Goal: Transaction & Acquisition: Purchase product/service

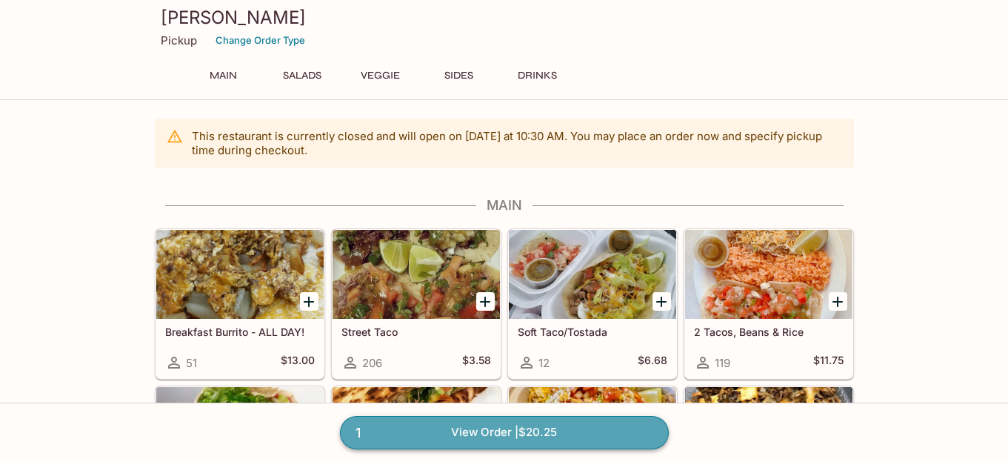
click at [450, 431] on link "1 View Order | $20.25" at bounding box center [504, 432] width 329 height 33
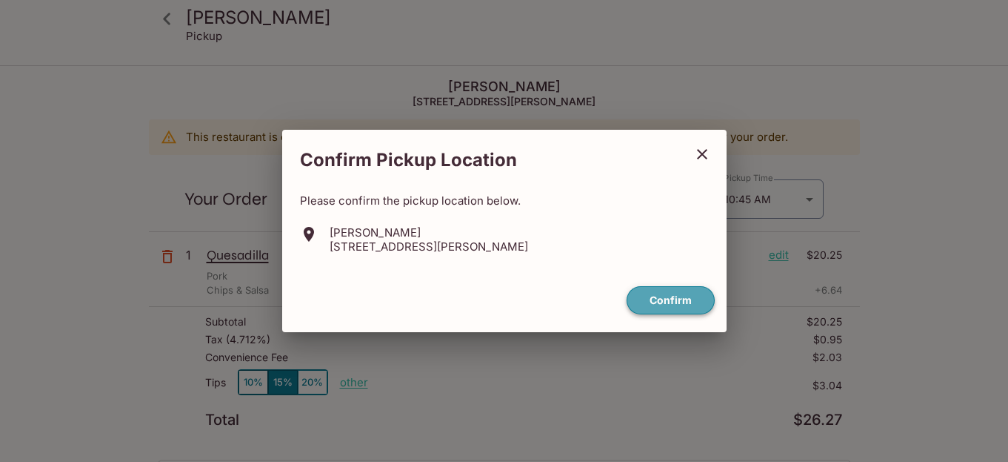
click at [654, 302] on button "Confirm" at bounding box center [671, 300] width 88 height 29
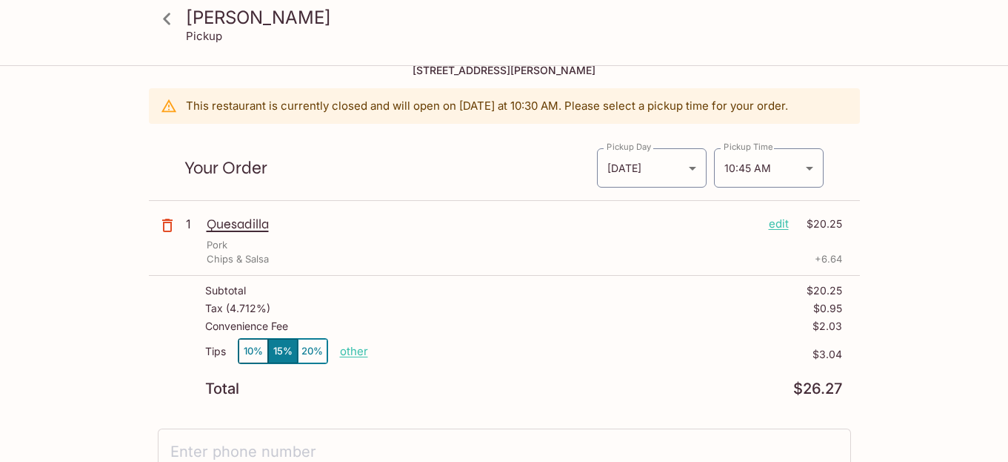
scroll to position [41, 0]
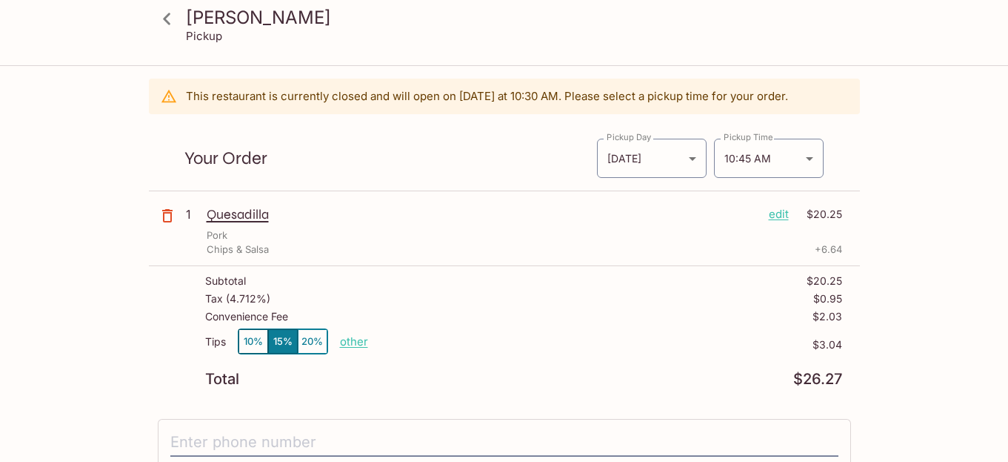
click at [782, 213] on p "edit" at bounding box center [779, 214] width 20 height 16
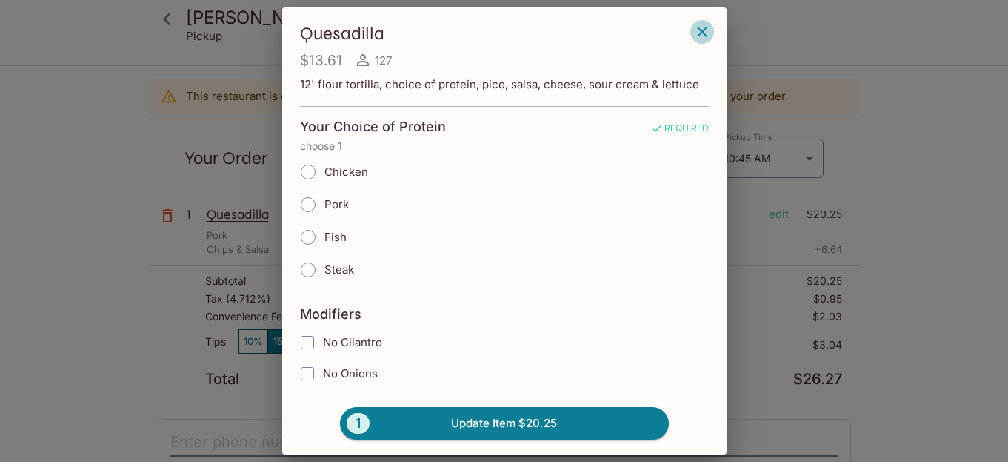
click at [705, 33] on icon "button" at bounding box center [703, 32] width 18 height 18
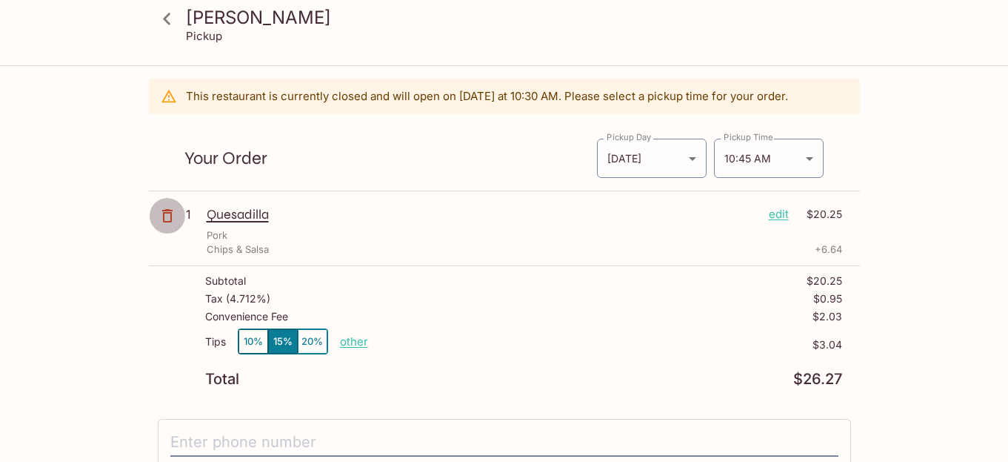
click at [166, 220] on icon "button" at bounding box center [168, 216] width 18 height 18
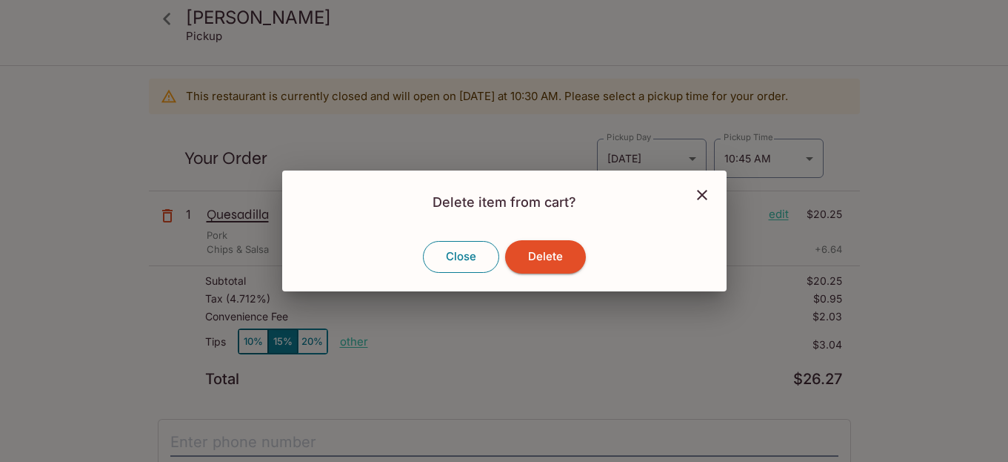
drag, startPoint x: 538, startPoint y: 259, endPoint x: 486, endPoint y: 261, distance: 51.9
click at [537, 259] on button "Delete" at bounding box center [545, 256] width 81 height 33
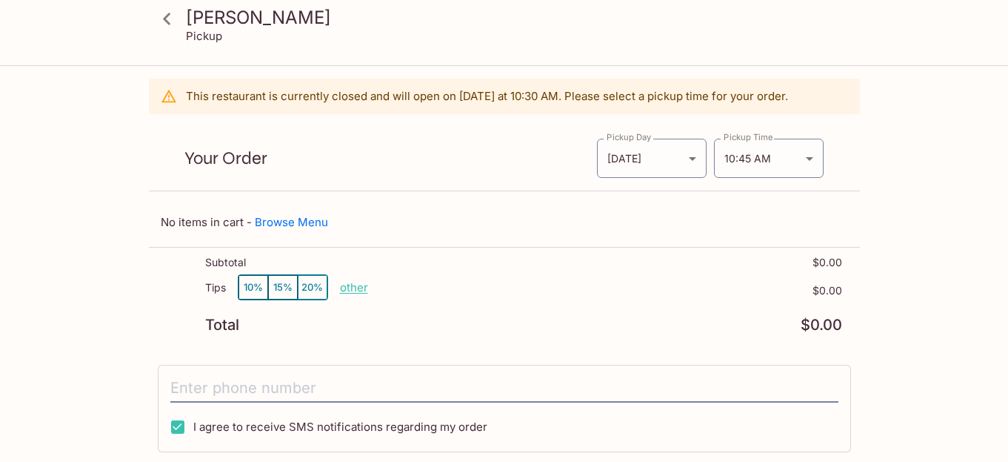
scroll to position [0, 0]
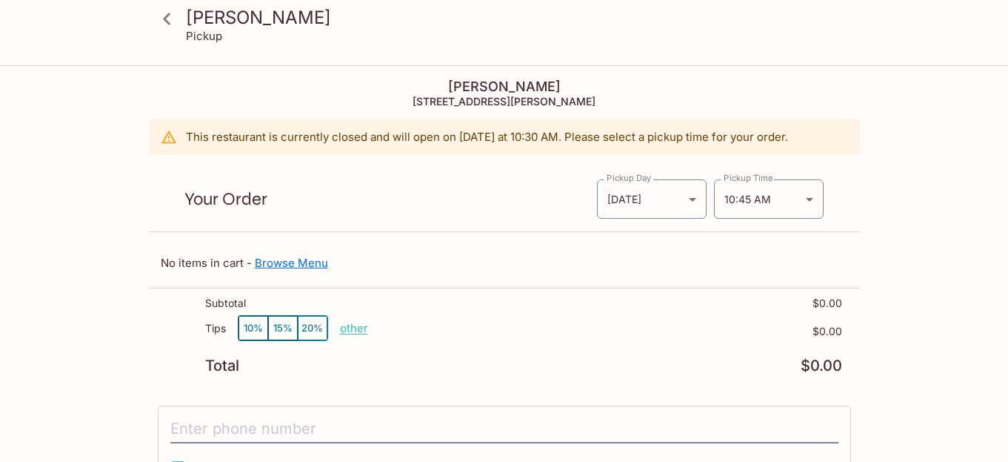
click at [287, 265] on link "Browse Menu" at bounding box center [291, 263] width 73 height 14
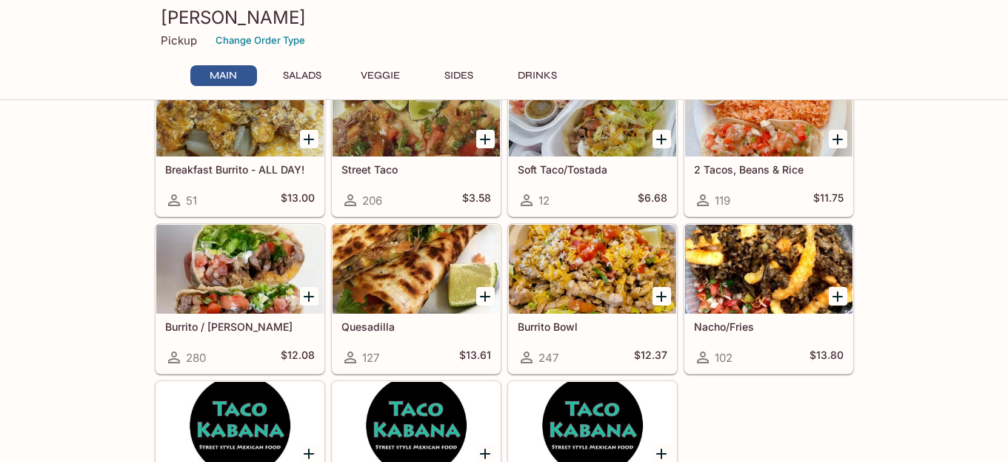
scroll to position [162, 0]
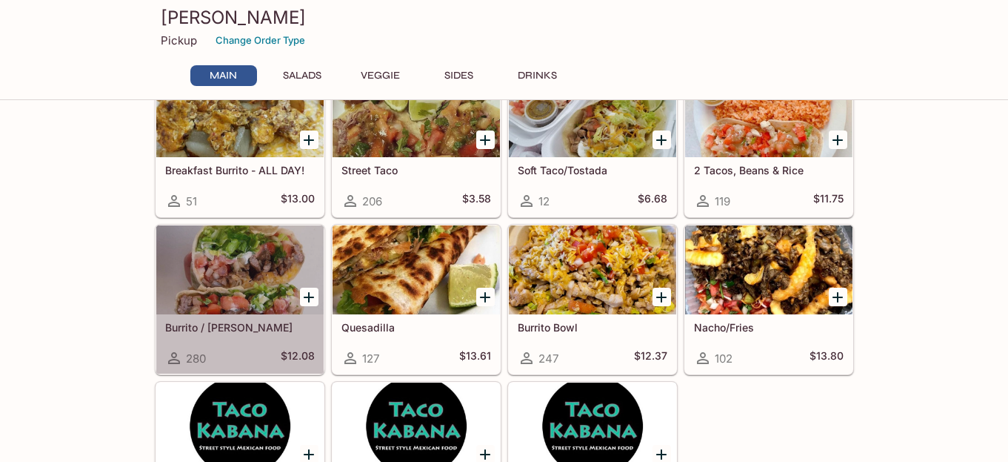
click at [270, 301] on div at bounding box center [239, 269] width 167 height 89
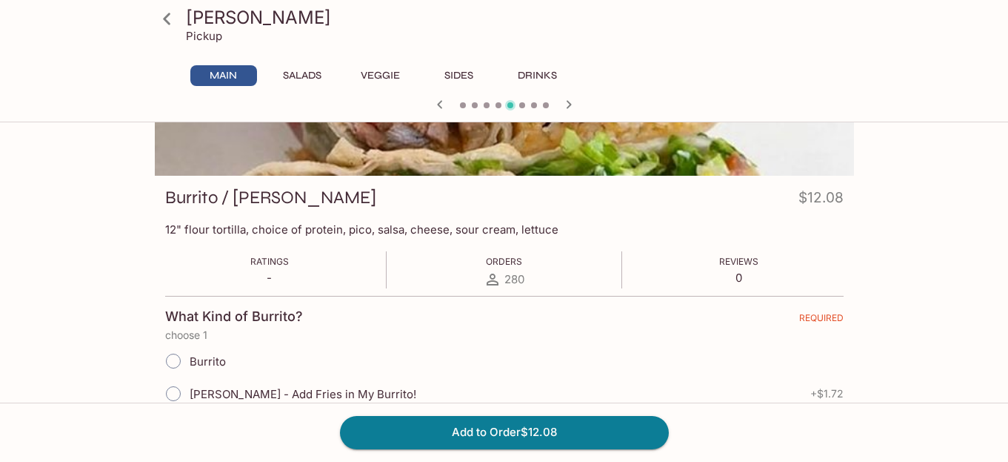
scroll to position [150, 0]
click at [168, 358] on input "Burrito" at bounding box center [173, 360] width 31 height 31
radio input "true"
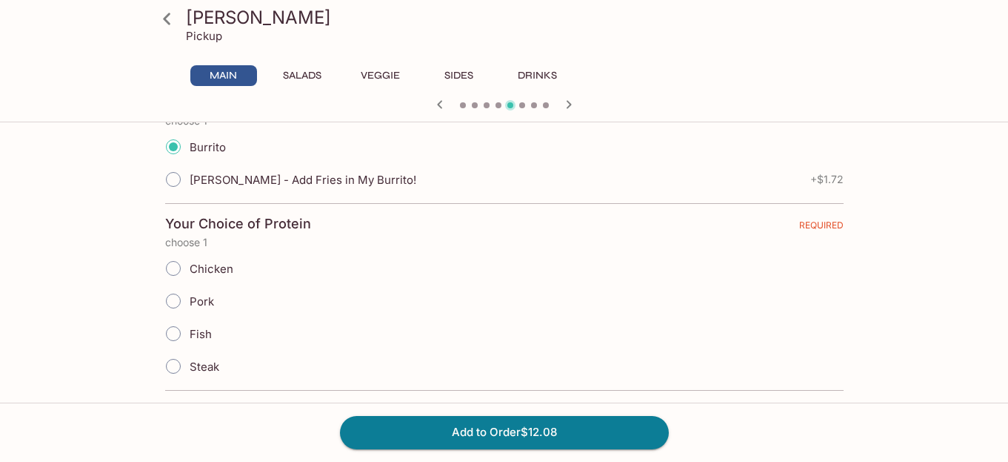
scroll to position [382, 0]
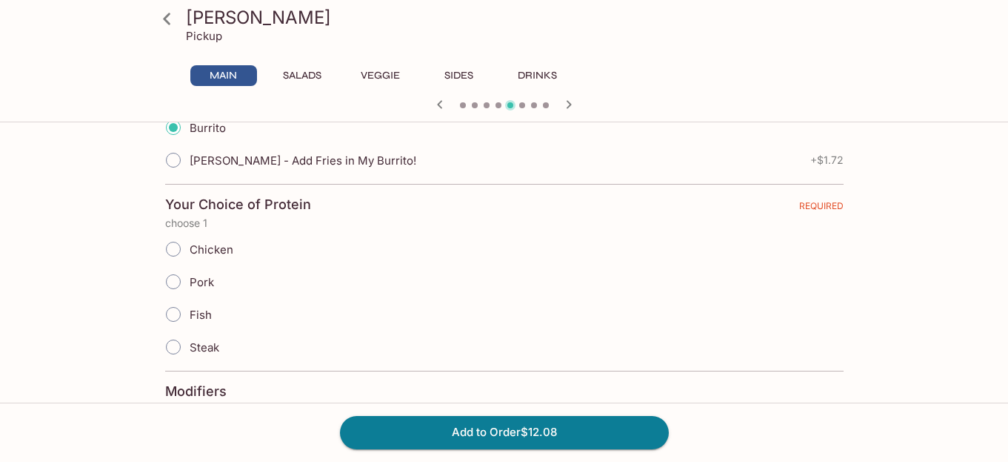
click at [176, 280] on input "Pork" at bounding box center [173, 281] width 31 height 31
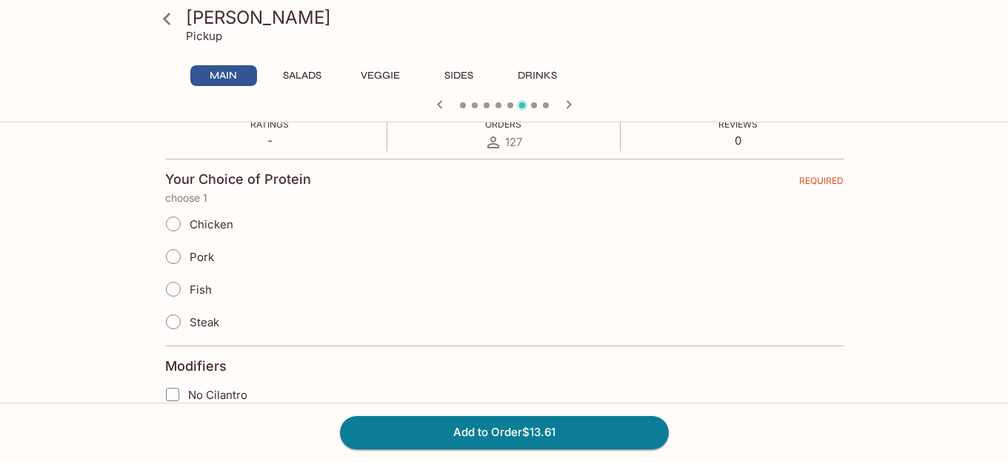
scroll to position [282, 0]
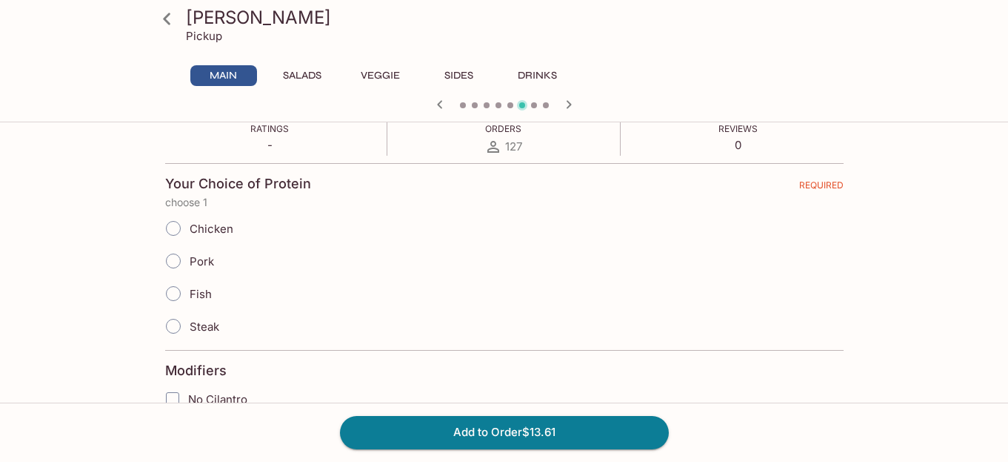
drag, startPoint x: 174, startPoint y: 226, endPoint x: 183, endPoint y: 230, distance: 9.9
click at [176, 227] on input "Chicken" at bounding box center [173, 228] width 31 height 31
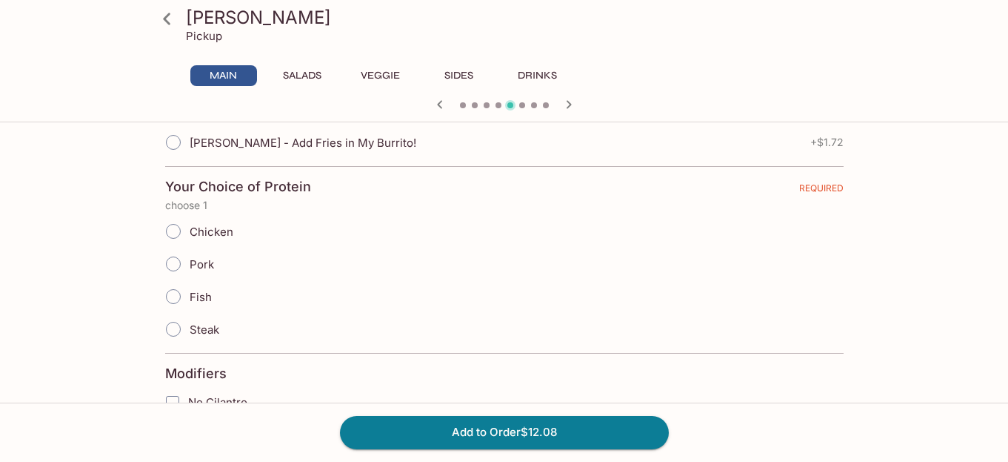
scroll to position [401, 0]
click at [178, 264] on input "Pork" at bounding box center [173, 262] width 31 height 31
radio input "true"
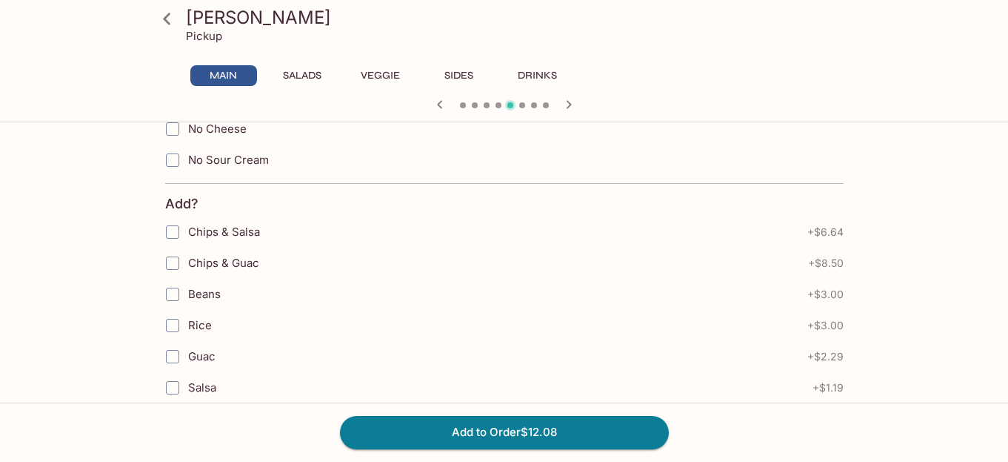
scroll to position [856, 0]
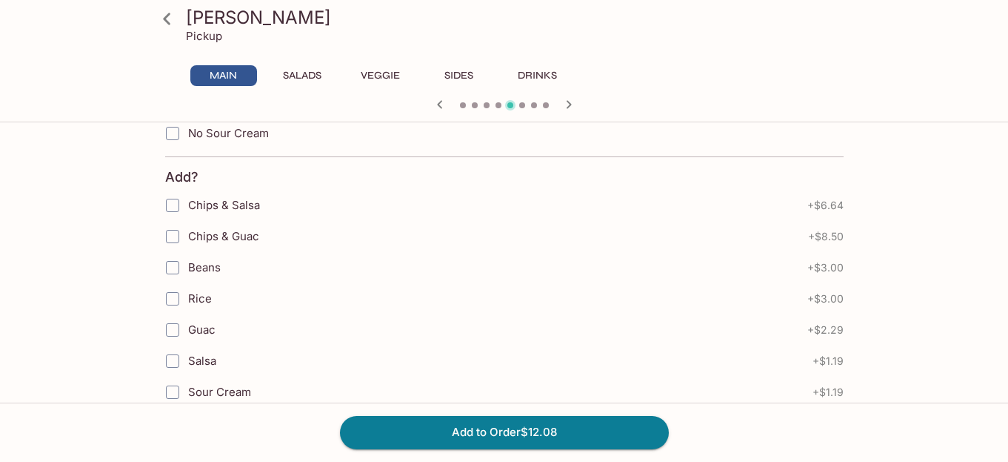
drag, startPoint x: 167, startPoint y: 200, endPoint x: 188, endPoint y: 208, distance: 23.0
click at [174, 202] on input "Chips & Salsa" at bounding box center [173, 205] width 30 height 30
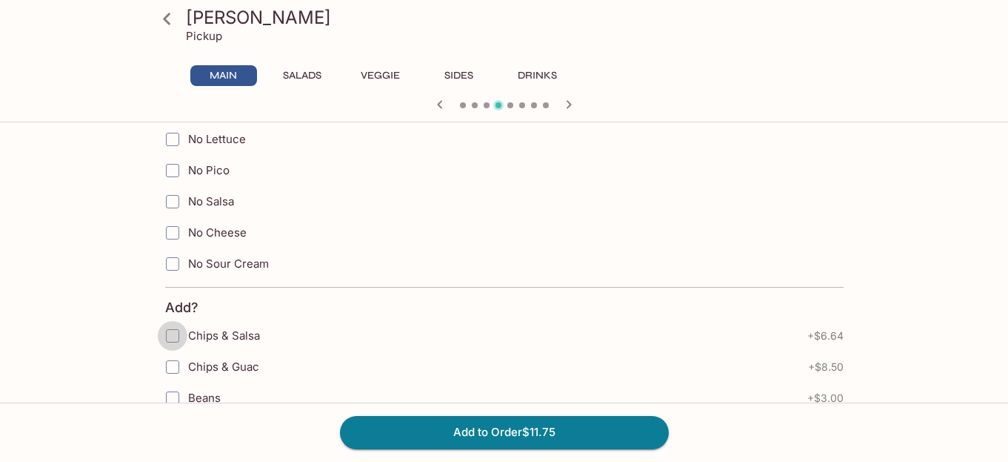
click at [176, 328] on input "Chips & Salsa" at bounding box center [173, 336] width 30 height 30
checkbox input "true"
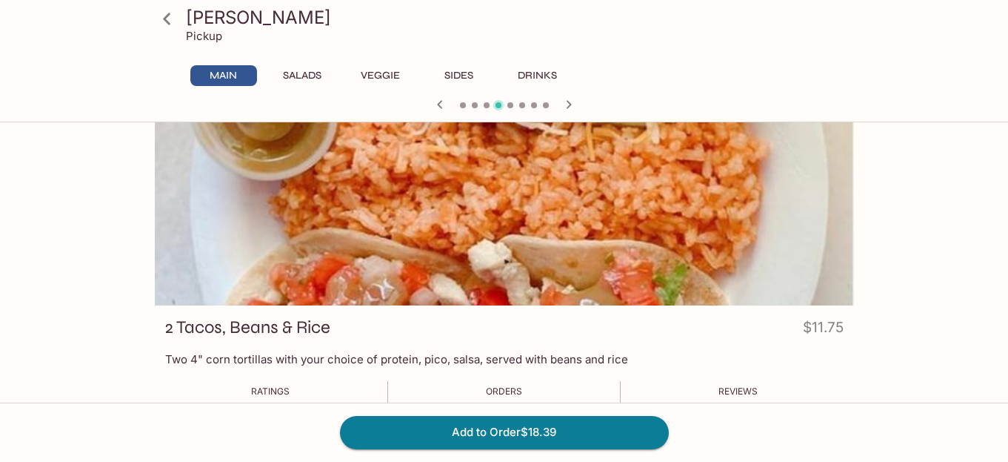
scroll to position [0, 0]
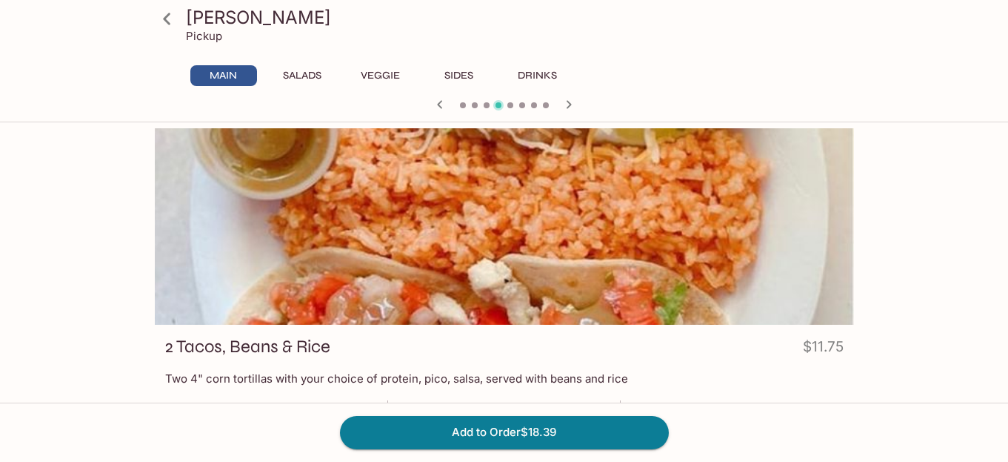
click at [170, 19] on icon at bounding box center [167, 19] width 26 height 26
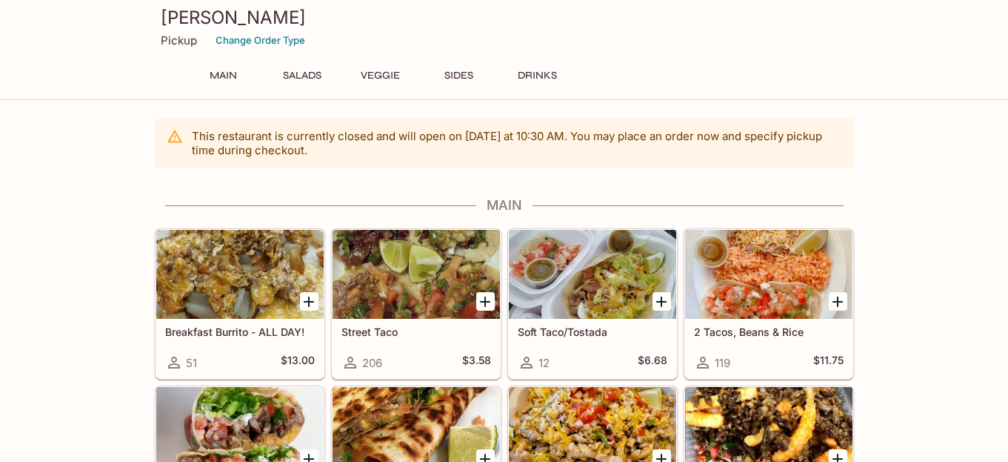
scroll to position [6, 0]
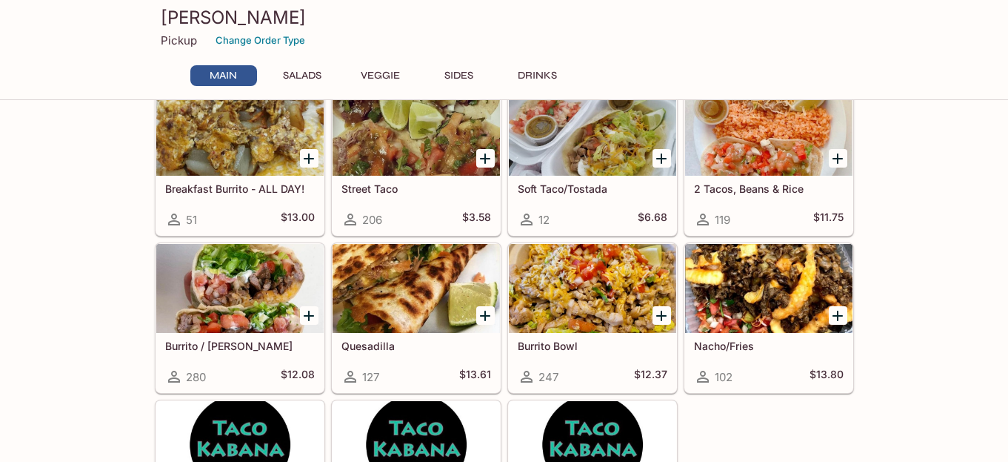
scroll to position [141, 0]
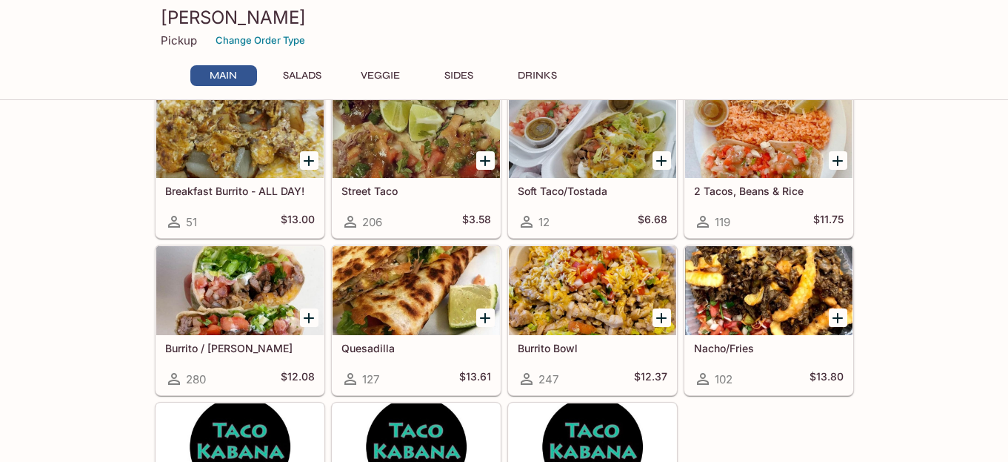
click at [273, 308] on div at bounding box center [239, 290] width 167 height 89
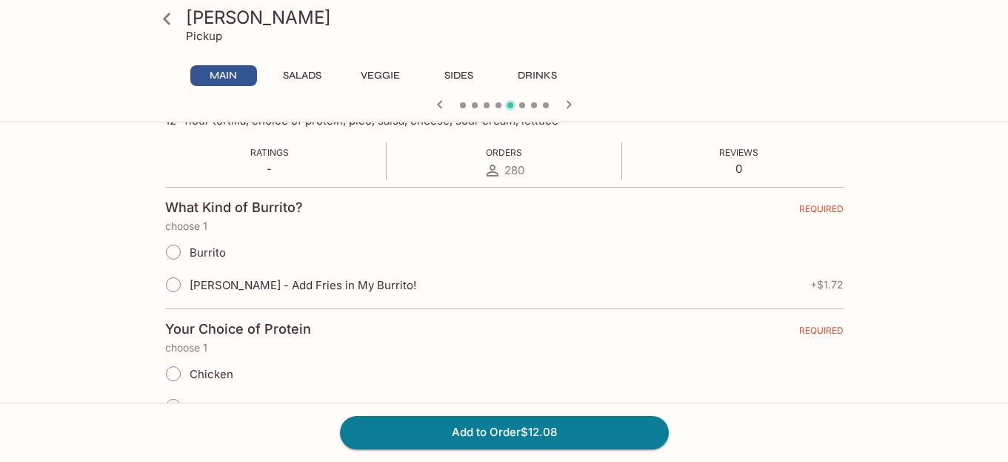
scroll to position [259, 0]
click at [172, 247] on input "Burrito" at bounding box center [173, 251] width 31 height 31
radio input "true"
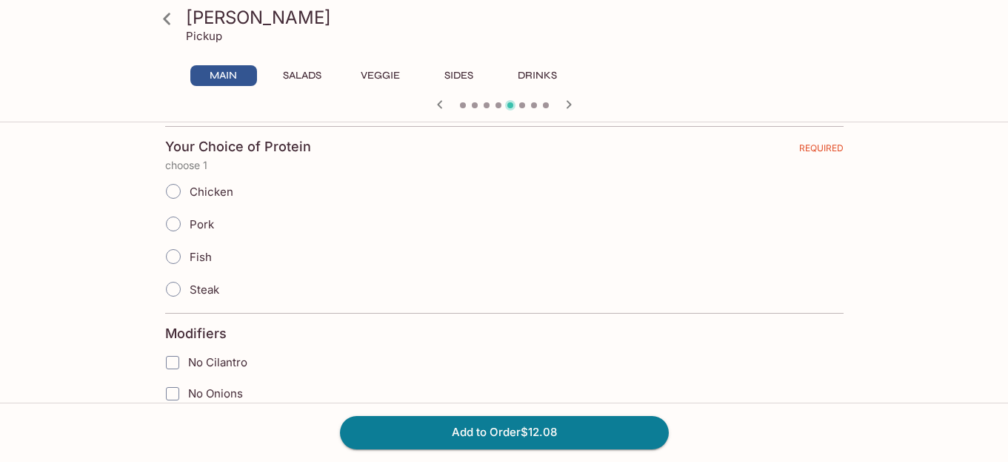
scroll to position [448, 0]
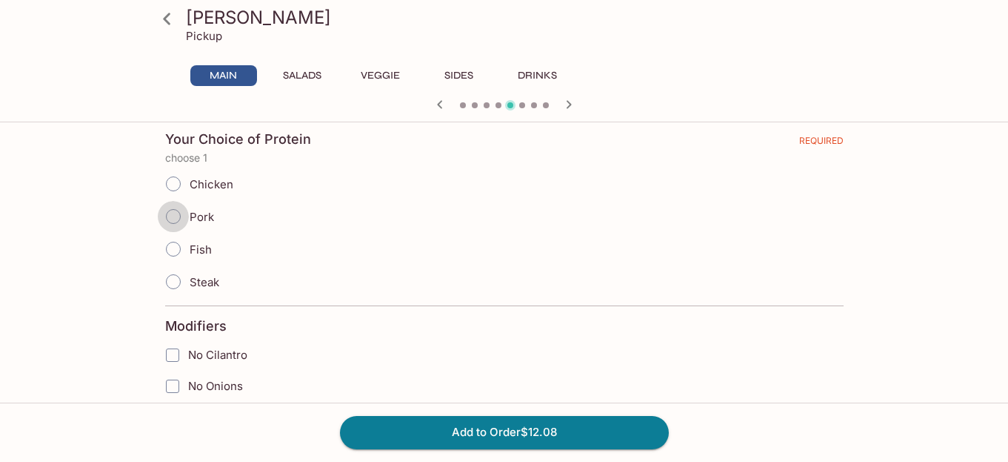
click at [171, 219] on input "Pork" at bounding box center [173, 216] width 31 height 31
radio input "true"
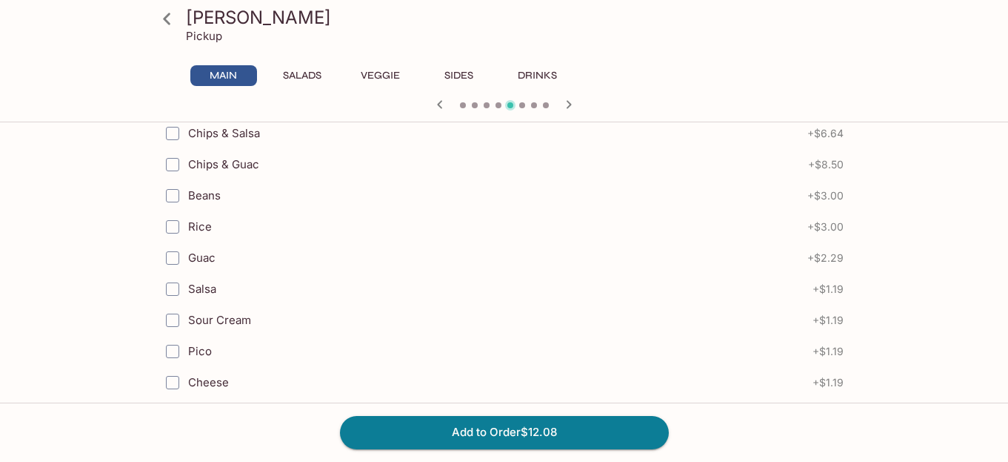
scroll to position [932, 0]
click at [177, 128] on input "Chips & Salsa" at bounding box center [173, 129] width 30 height 30
checkbox input "true"
click at [453, 436] on button "Add to Order $18.72" at bounding box center [504, 432] width 329 height 33
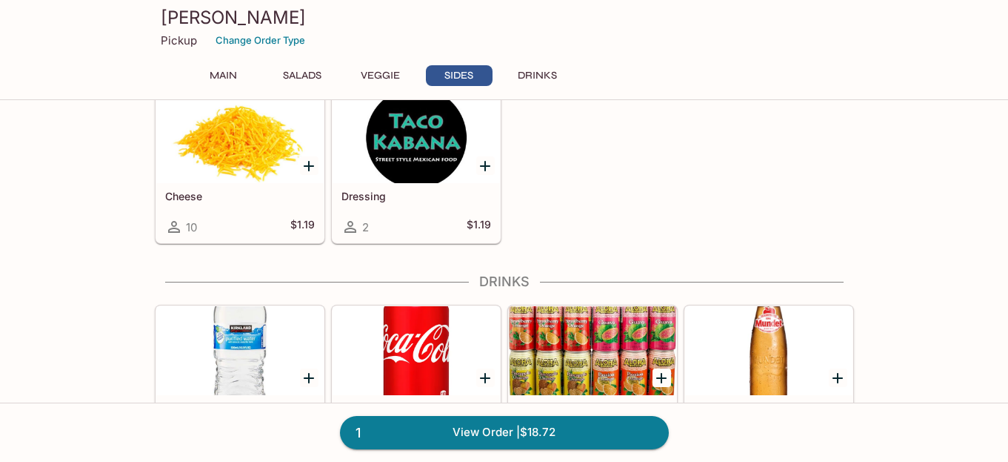
scroll to position [1625, 0]
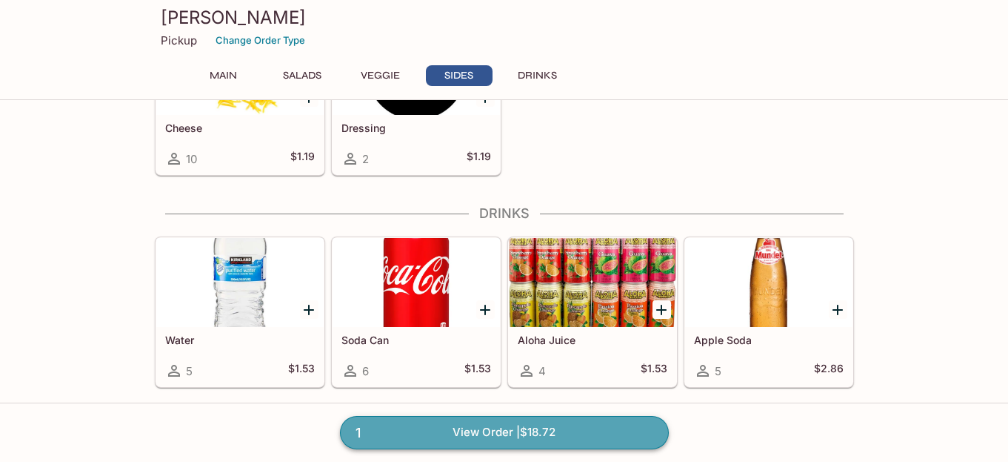
click at [456, 429] on link "1 View Order | $18.72" at bounding box center [504, 432] width 329 height 33
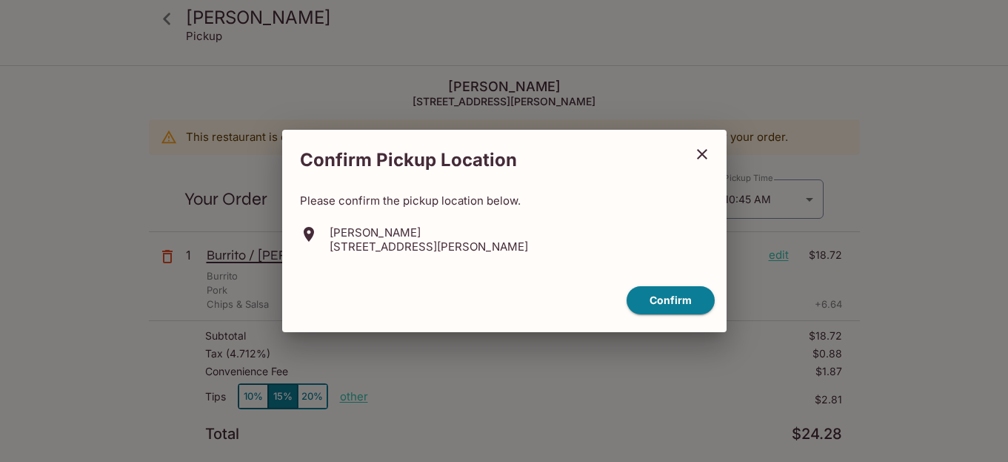
drag, startPoint x: 653, startPoint y: 299, endPoint x: 618, endPoint y: 310, distance: 36.3
click at [653, 299] on button "Confirm" at bounding box center [671, 300] width 88 height 29
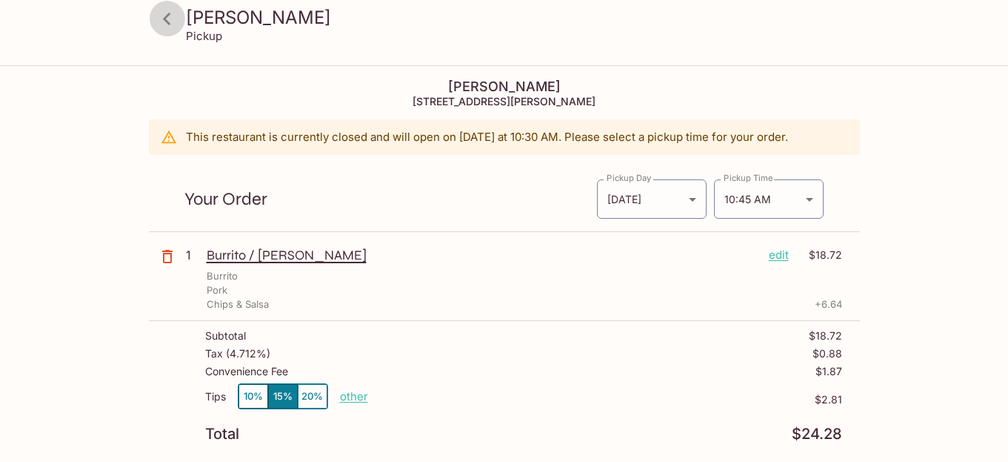
click at [161, 17] on icon at bounding box center [167, 19] width 26 height 26
